Goal: Transaction & Acquisition: Obtain resource

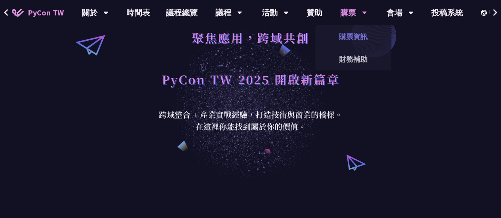
click at [363, 38] on link "購票資訊" at bounding box center [353, 36] width 76 height 19
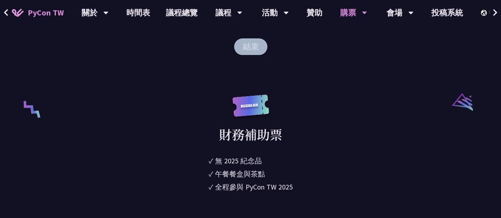
scroll to position [1584, 0]
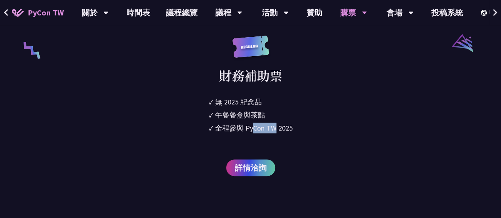
drag, startPoint x: 254, startPoint y: 127, endPoint x: 276, endPoint y: 127, distance: 22.2
click at [276, 127] on div "全程參與 PyCon TW 2025" at bounding box center [254, 128] width 78 height 11
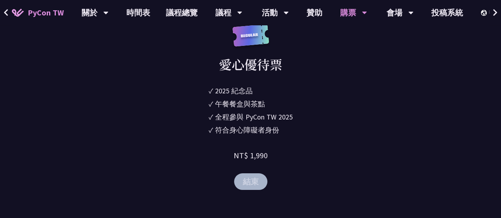
scroll to position [1426, 0]
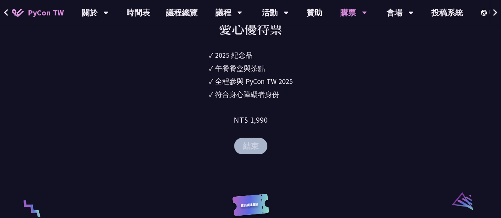
click at [257, 152] on button "結束" at bounding box center [250, 146] width 33 height 17
click at [257, 148] on button "結束" at bounding box center [250, 146] width 33 height 17
click at [257, 146] on button "結束" at bounding box center [250, 146] width 33 height 17
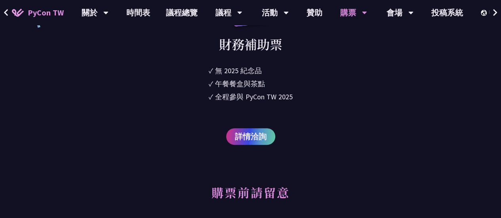
scroll to position [1624, 0]
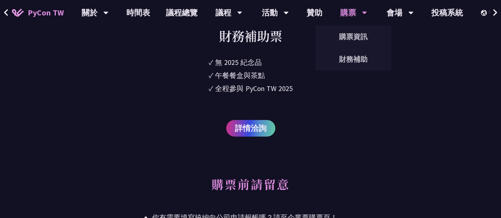
click at [368, 11] on div "購票 購票資訊 財務補助" at bounding box center [353, 12] width 47 height 25
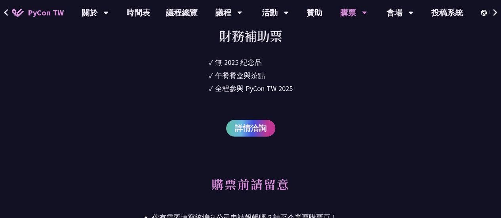
click at [265, 123] on span "詳情洽詢" at bounding box center [251, 128] width 32 height 12
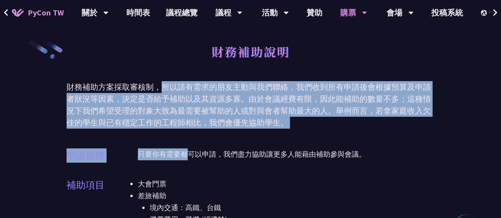
drag, startPoint x: 160, startPoint y: 89, endPoint x: 190, endPoint y: 162, distance: 79.0
click at [190, 162] on div "只要你有需要都可以申請，我們盡力協助讓更多人能藉由補助參與會議。" at bounding box center [286, 160] width 297 height 22
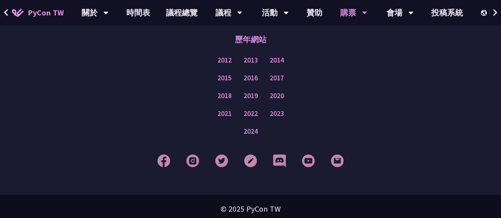
scroll to position [837, 0]
